Goal: Information Seeking & Learning: Learn about a topic

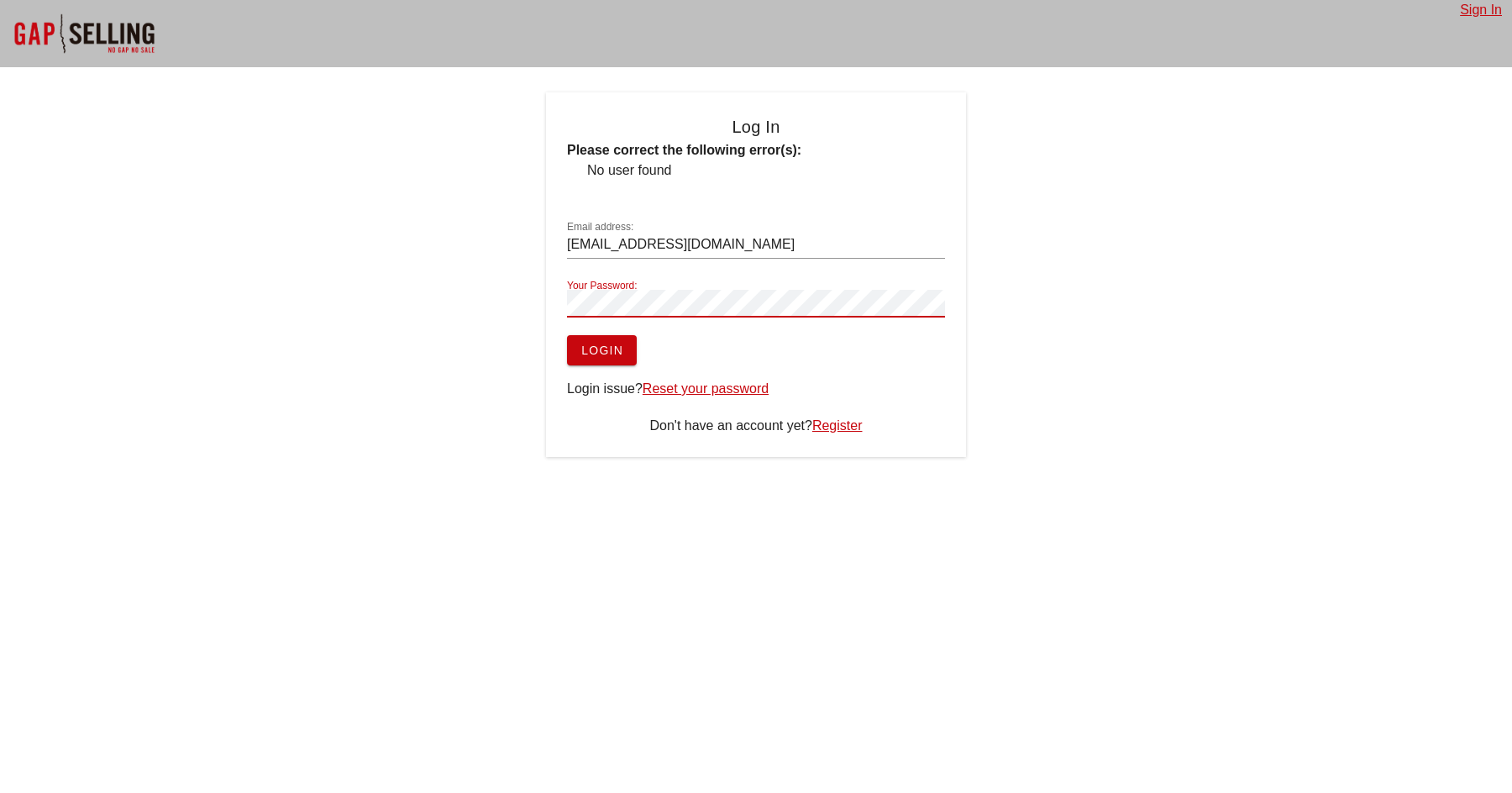
click at [607, 347] on span "Login" at bounding box center [601, 350] width 43 height 14
drag, startPoint x: 710, startPoint y: 244, endPoint x: 320, endPoint y: 243, distance: 390.0
click at [320, 243] on div "Log In Please correct the following error(s): No user found Email address: [PER…" at bounding box center [756, 274] width 1512 height 365
click at [643, 240] on input "[EMAIL_ADDRESS][DOMAIN_NAME]" at bounding box center [756, 244] width 378 height 27
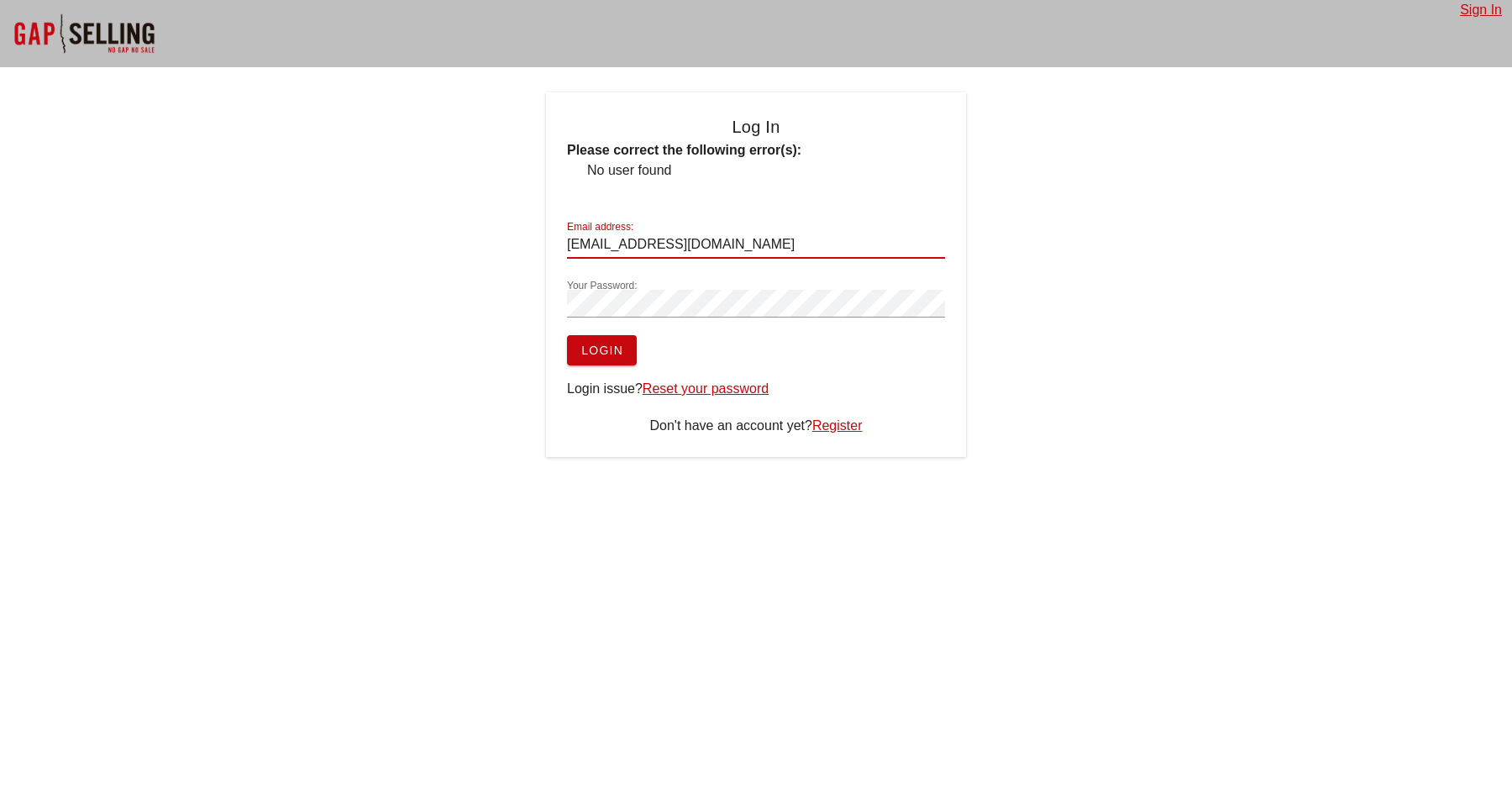
click at [650, 240] on input "[EMAIL_ADDRESS][DOMAIN_NAME]" at bounding box center [756, 244] width 378 height 27
paste input "r"
type input "[EMAIL_ADDRESS][DOMAIN_NAME]"
click at [567, 335] on button "Login" at bounding box center [602, 349] width 70 height 30
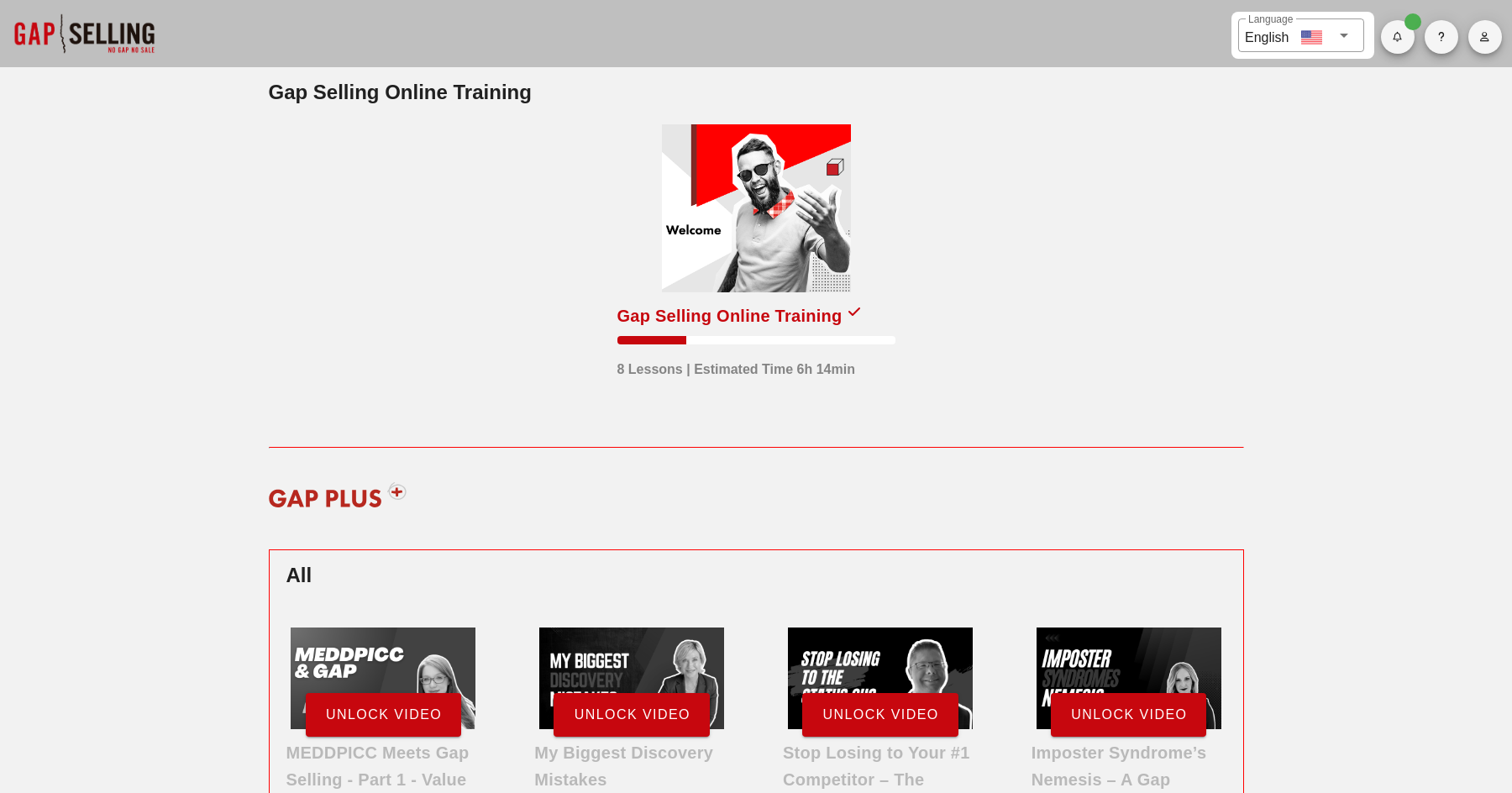
click at [787, 193] on div at bounding box center [756, 208] width 189 height 168
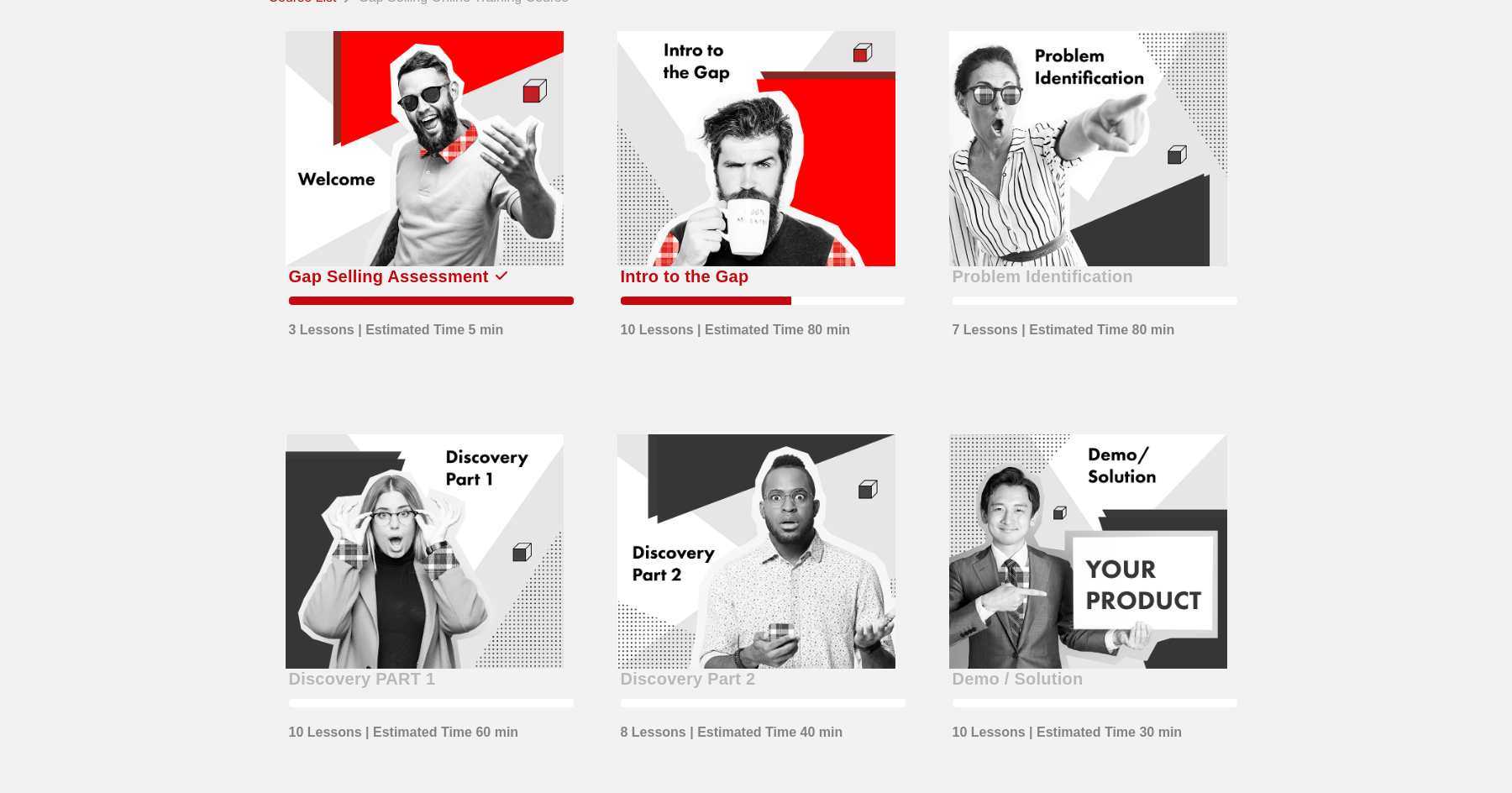
scroll to position [75, 0]
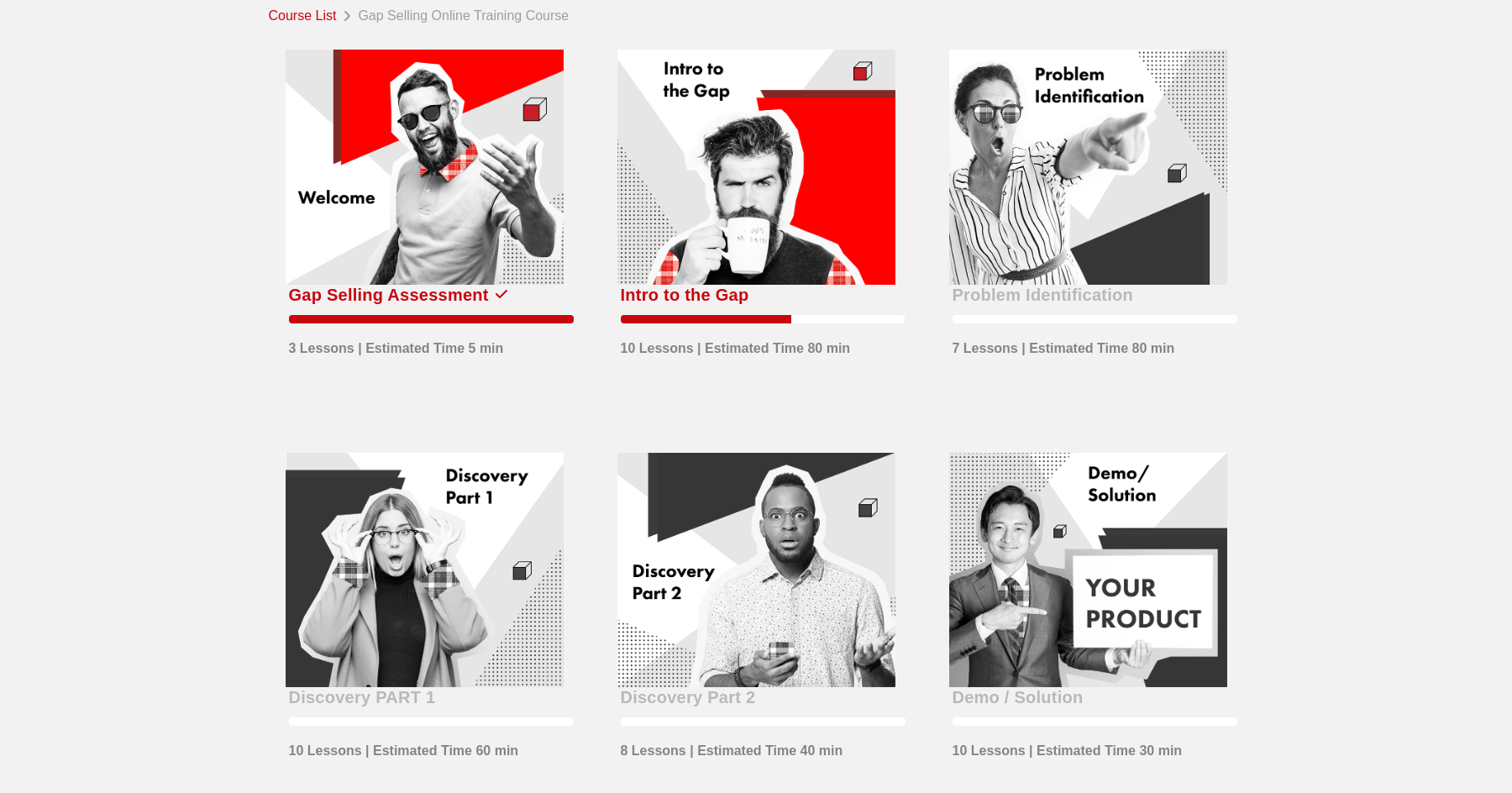
click at [440, 199] on div at bounding box center [424, 167] width 278 height 235
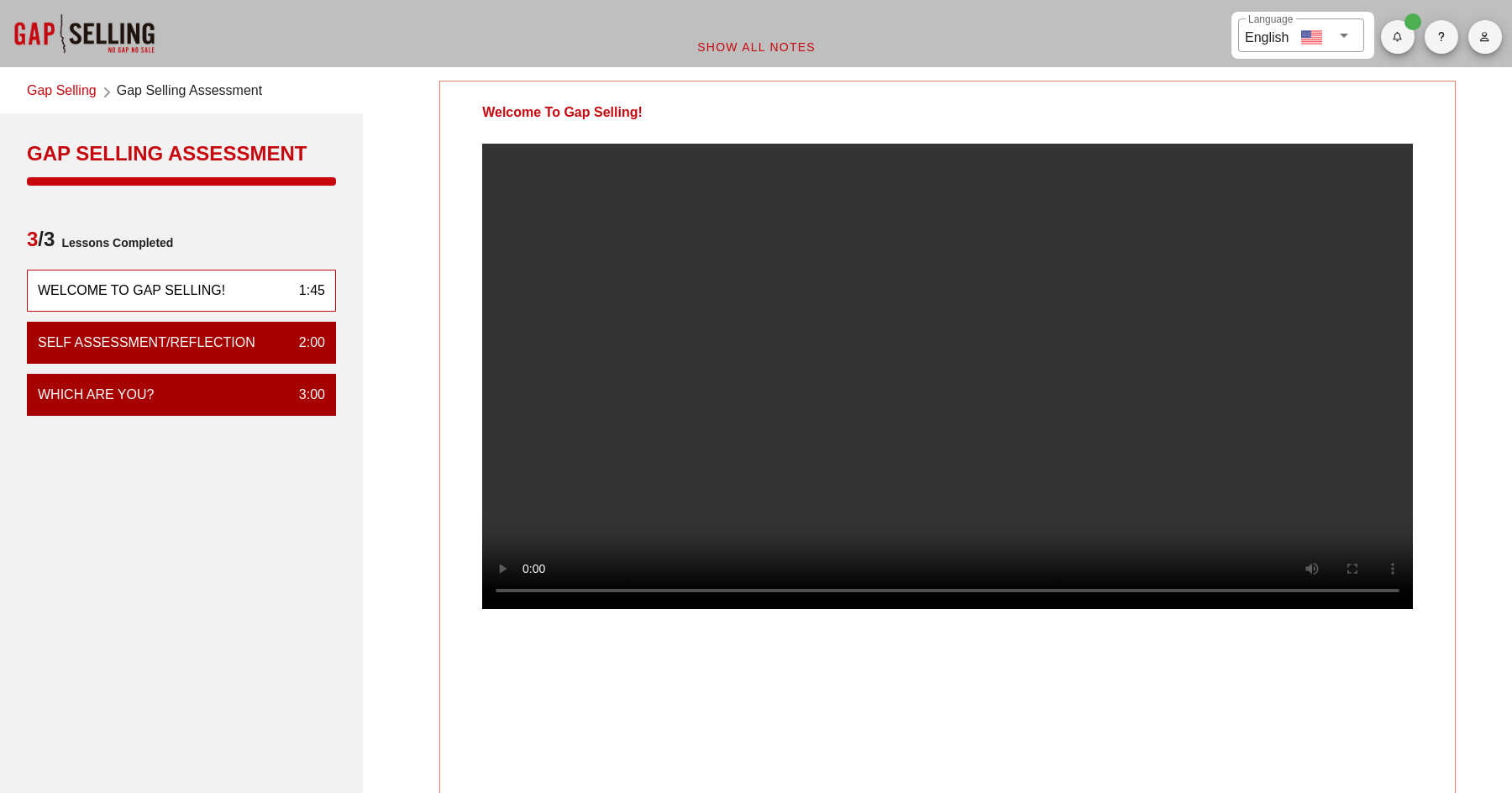
click at [1453, 500] on div at bounding box center [947, 390] width 1015 height 492
click at [1470, 466] on div "Welcome To Gap Selling! Your Notes Save Note Show All Notes" at bounding box center [947, 561] width 1149 height 982
click at [865, 454] on video at bounding box center [947, 376] width 931 height 465
